Goal: Information Seeking & Learning: Learn about a topic

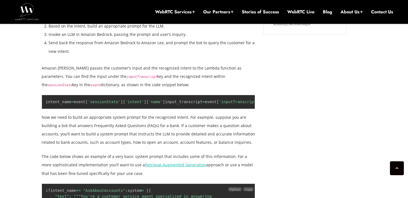
scroll to position [849, 0]
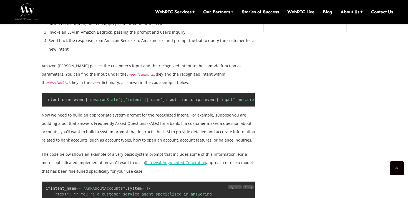
click at [112, 186] on span ""AskAboutAccounts"" at bounding box center [104, 188] width 42 height 4
copy span "AskAboutAccounts"
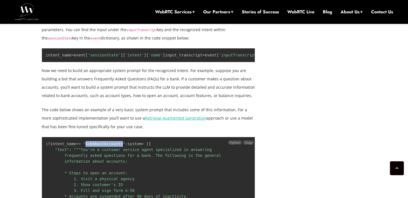
scroll to position [898, 0]
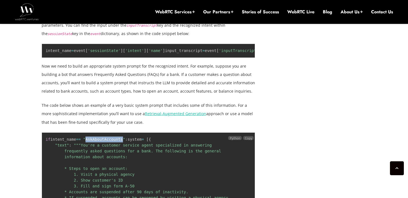
click at [103, 137] on span ""AskAboutAccounts"" at bounding box center [104, 139] width 42 height 4
click at [112, 137] on span ""AskAboutAccounts"" at bounding box center [104, 139] width 42 height 4
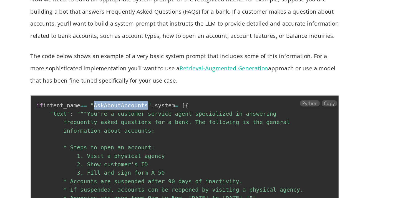
scroll to position [904, 0]
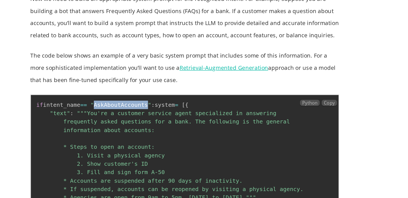
click at [113, 131] on span ""AskAboutAccounts"" at bounding box center [104, 133] width 42 height 4
click at [102, 131] on span ""AskAboutAccounts"" at bounding box center [104, 133] width 42 height 4
copy span "AskAboutAccounts"
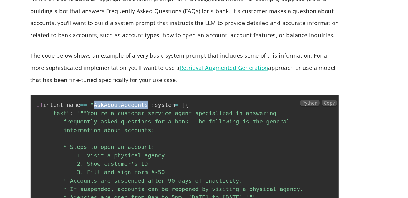
click at [106, 131] on span ""AskAboutAccounts"" at bounding box center [104, 133] width 42 height 4
